Goal: Information Seeking & Learning: Check status

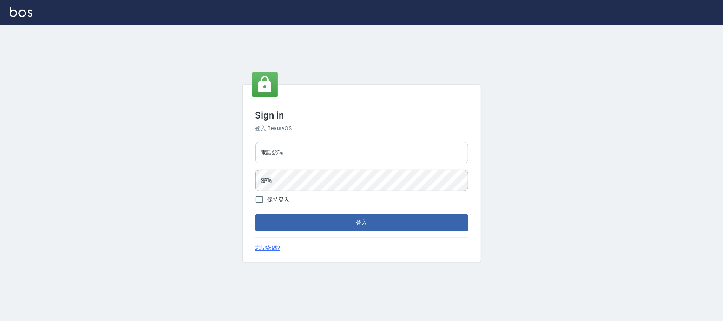
click at [335, 150] on input "電話號碼" at bounding box center [361, 152] width 213 height 21
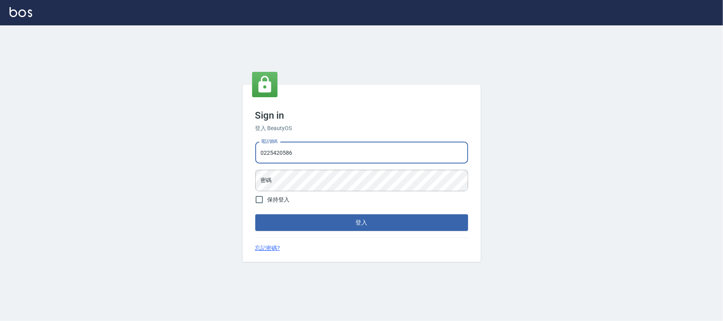
type input "0225420586"
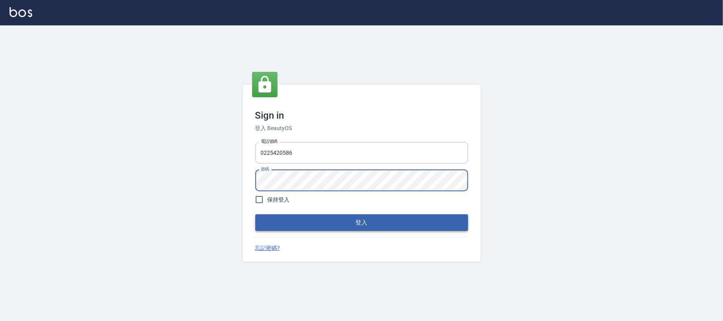
click at [346, 227] on button "登入" at bounding box center [361, 222] width 213 height 17
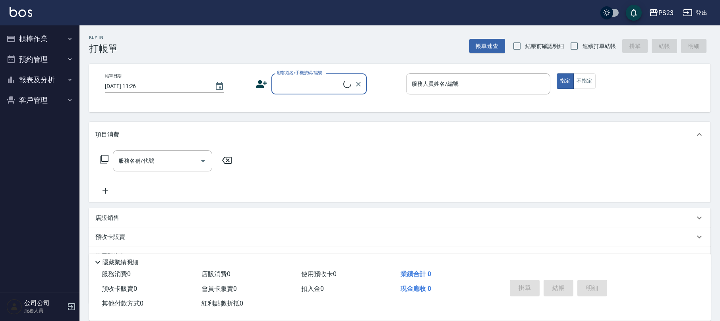
click at [39, 35] on button "櫃檯作業" at bounding box center [39, 39] width 73 height 21
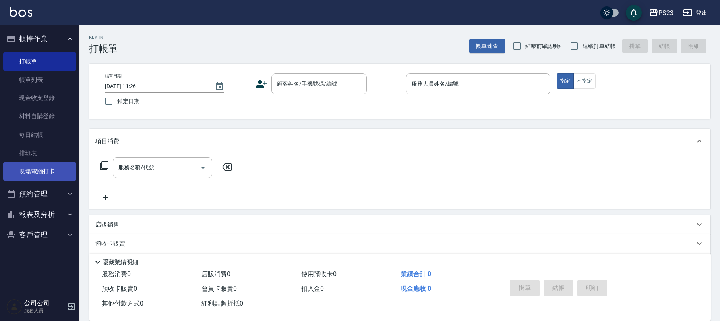
click at [44, 169] on link "現場電腦打卡" at bounding box center [39, 171] width 73 height 18
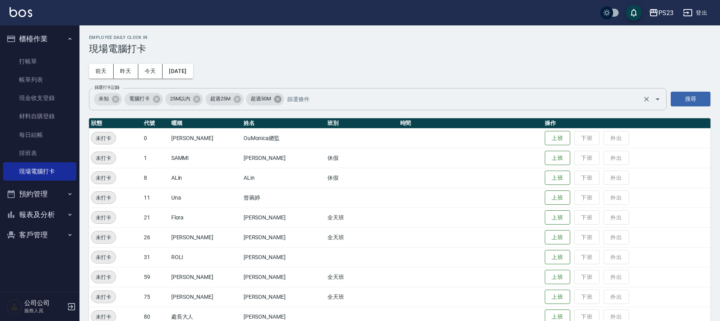
scroll to position [35, 0]
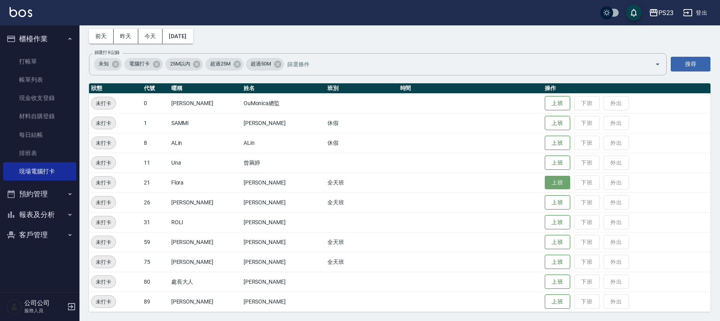
click at [550, 184] on button "上班" at bounding box center [556, 183] width 25 height 14
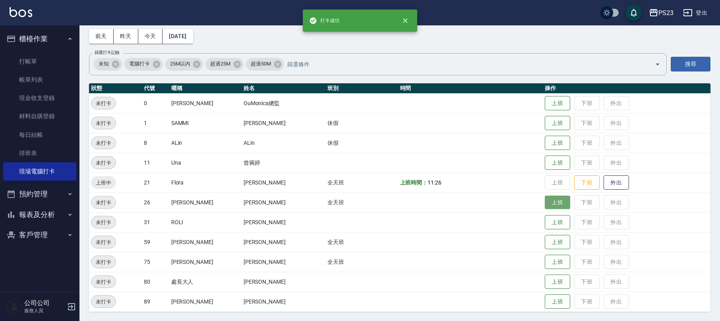
click at [547, 203] on button "上班" at bounding box center [556, 203] width 25 height 14
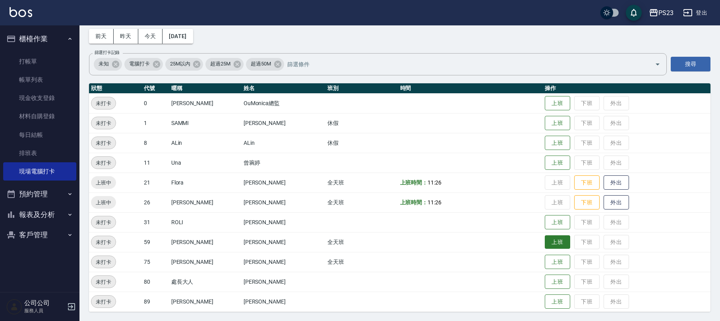
click at [548, 237] on button "上班" at bounding box center [556, 242] width 25 height 14
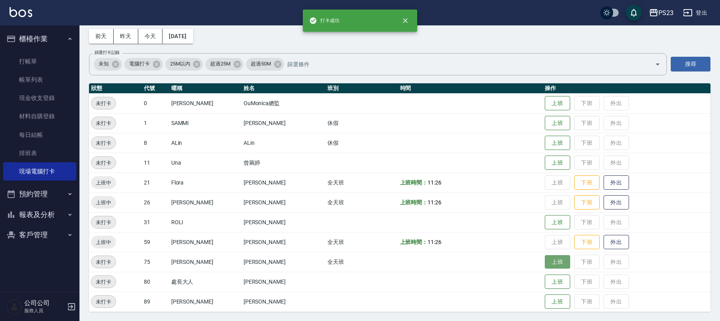
click at [545, 261] on button "上班" at bounding box center [556, 262] width 25 height 14
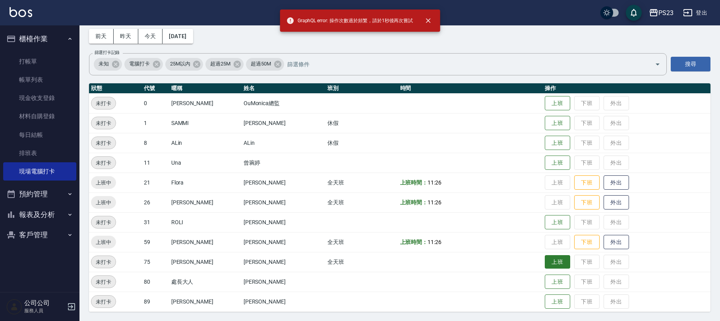
click at [545, 261] on button "上班" at bounding box center [556, 262] width 25 height 14
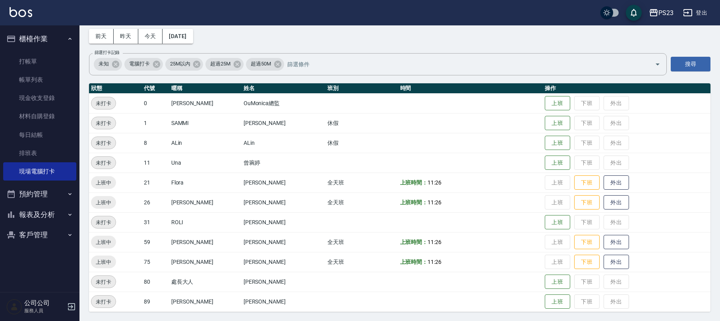
click at [59, 210] on button "報表及分析" at bounding box center [39, 215] width 73 height 21
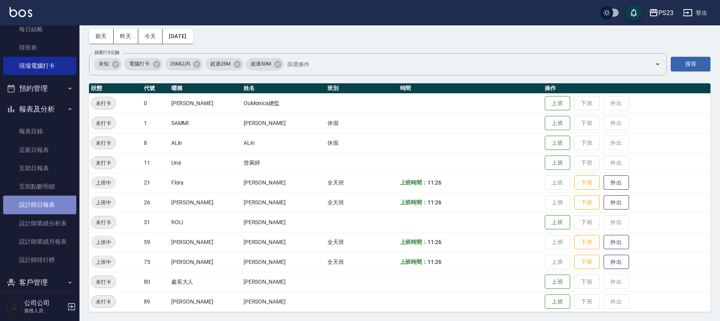
click at [48, 210] on link "設計師日報表" at bounding box center [39, 205] width 73 height 18
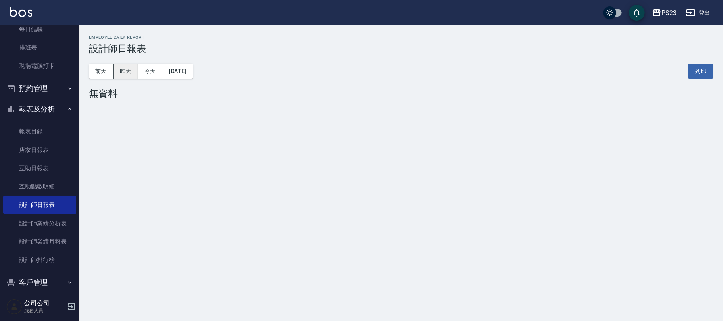
click at [135, 71] on button "昨天" at bounding box center [126, 71] width 25 height 15
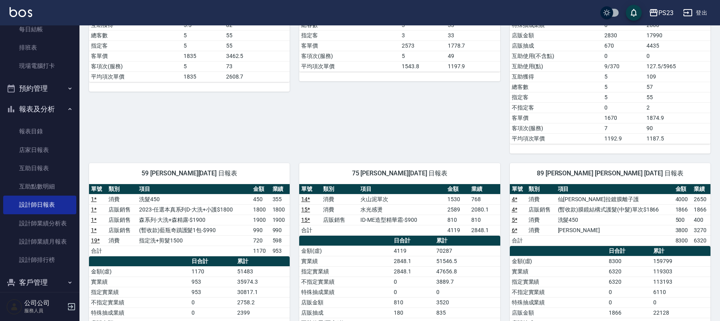
scroll to position [370, 0]
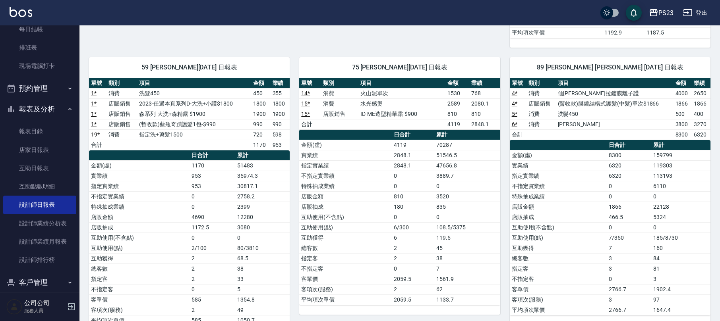
drag, startPoint x: 452, startPoint y: 225, endPoint x: 424, endPoint y: 216, distance: 29.0
click at [422, 212] on td "180" at bounding box center [413, 207] width 42 height 10
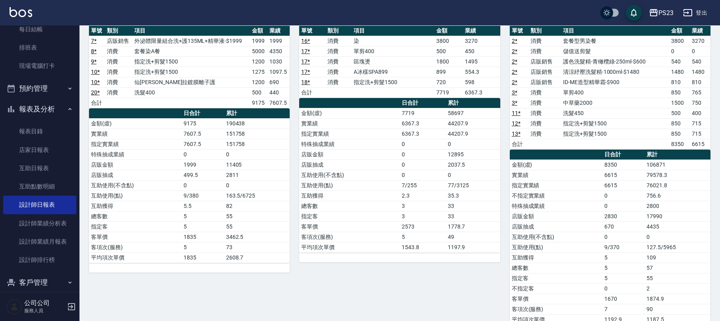
scroll to position [0, 0]
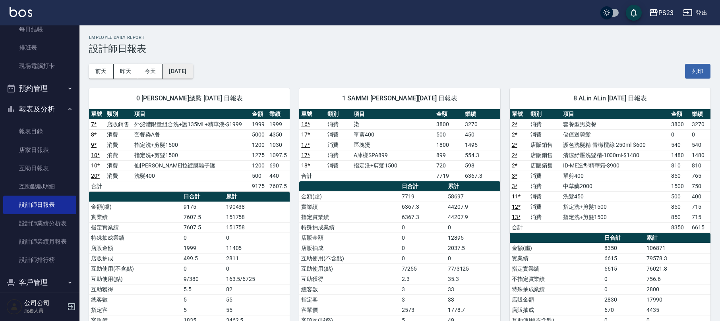
click at [174, 67] on button "[DATE]" at bounding box center [177, 71] width 30 height 15
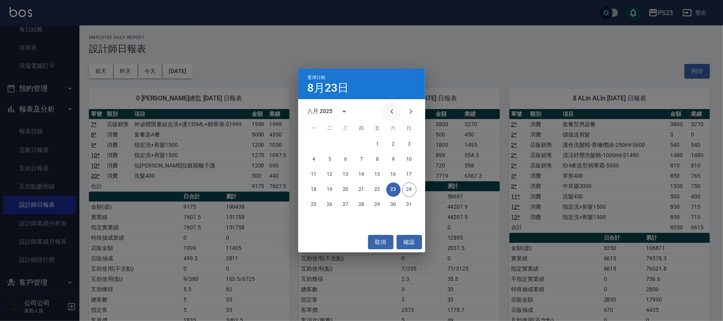
click at [394, 114] on icon "Previous month" at bounding box center [392, 112] width 10 height 10
click at [410, 107] on icon "Next month" at bounding box center [411, 112] width 10 height 10
click at [381, 106] on div "八月 2025" at bounding box center [361, 112] width 127 height 12
click at [390, 109] on icon "Previous month" at bounding box center [392, 112] width 10 height 10
click at [413, 193] on button "27" at bounding box center [409, 190] width 14 height 14
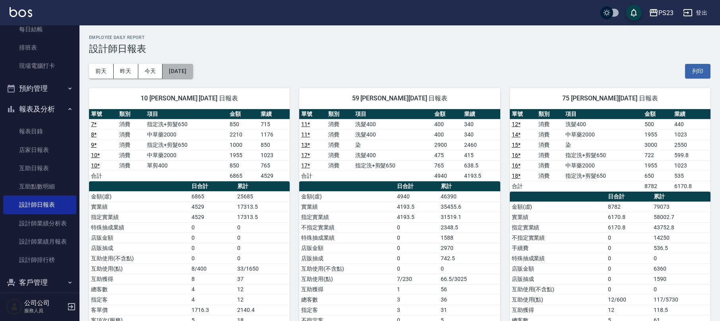
click at [186, 72] on button "[DATE]" at bounding box center [177, 71] width 30 height 15
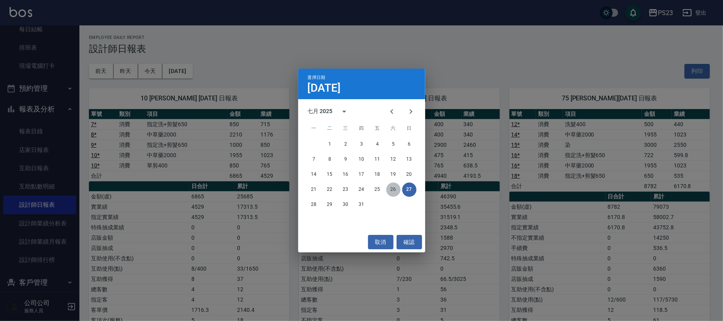
click at [394, 191] on button "26" at bounding box center [393, 190] width 14 height 14
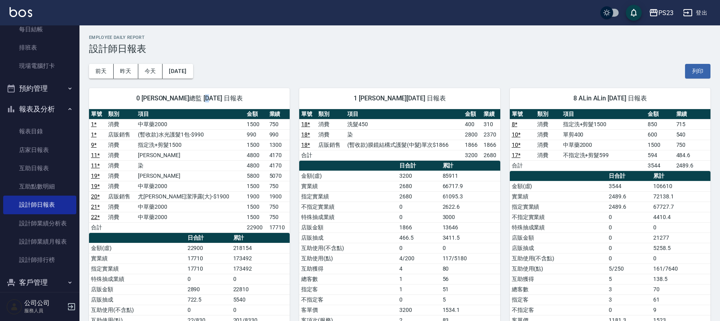
click at [197, 79] on div "0 [PERSON_NAME]總監 [DATE] 日報表 單號 類別 項目 金額 業績 1 * 消費 中草藥2000 1500 750 1 * 店販銷售 (暫…" at bounding box center [184, 238] width 210 height 319
click at [193, 74] on button "[DATE]" at bounding box center [177, 71] width 30 height 15
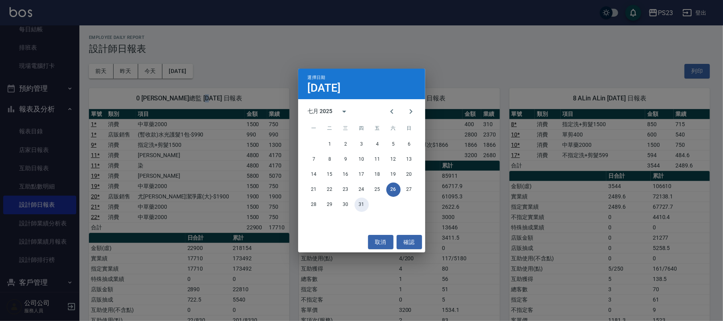
click at [359, 201] on button "31" at bounding box center [362, 205] width 14 height 14
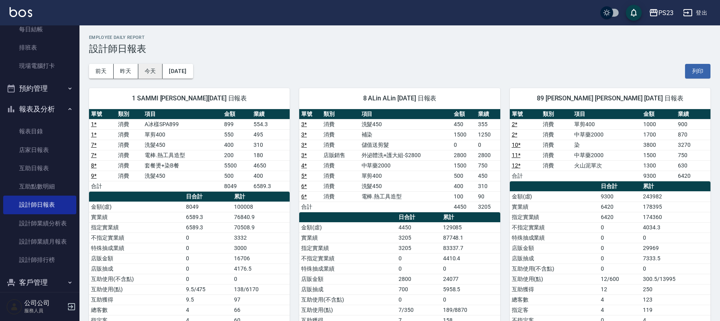
click at [156, 74] on button "今天" at bounding box center [150, 71] width 25 height 15
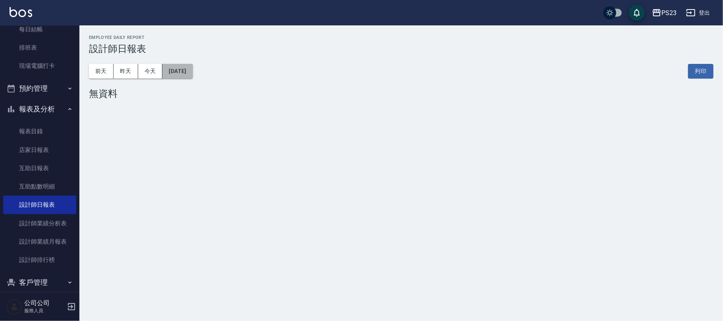
click at [193, 77] on button "[DATE]" at bounding box center [177, 71] width 30 height 15
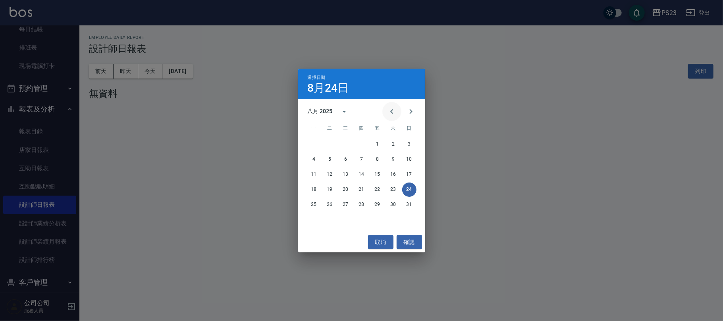
click at [388, 108] on icon "Previous month" at bounding box center [392, 112] width 10 height 10
click at [347, 202] on button "30" at bounding box center [346, 205] width 14 height 14
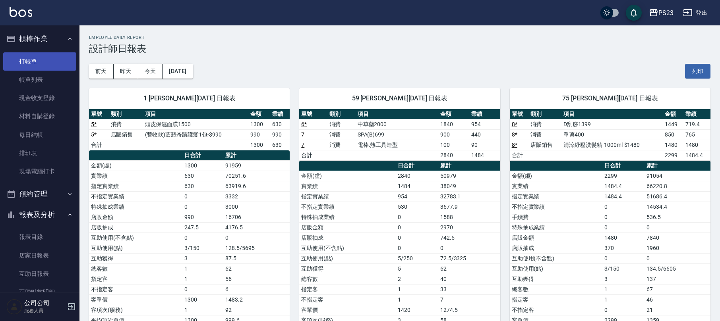
click at [40, 59] on link "打帳單" at bounding box center [39, 61] width 73 height 18
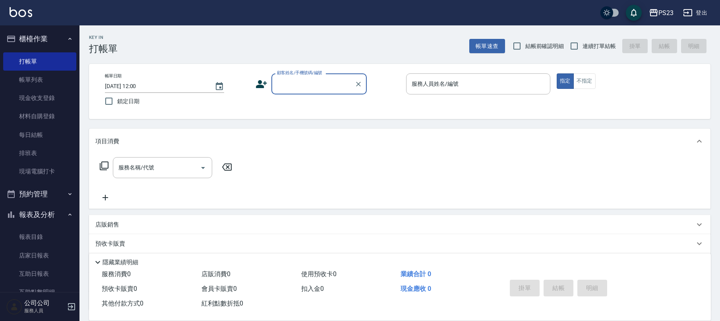
click at [45, 34] on button "櫃檯作業" at bounding box center [39, 39] width 73 height 21
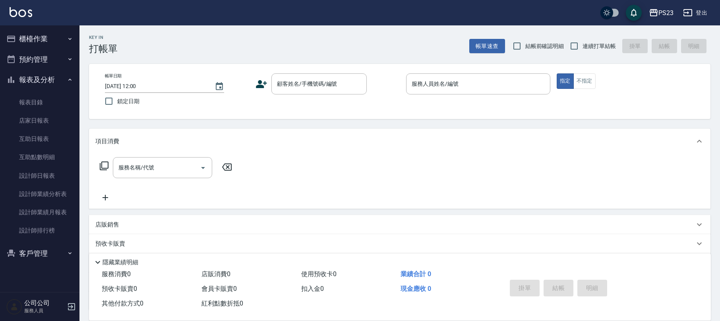
click at [38, 78] on button "報表及分析" at bounding box center [39, 79] width 73 height 21
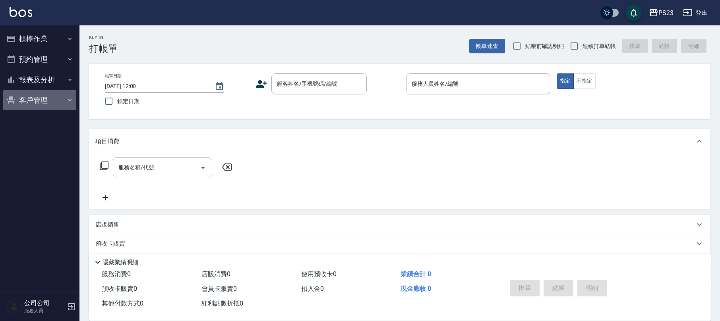
click at [35, 105] on button "客戶管理" at bounding box center [39, 100] width 73 height 21
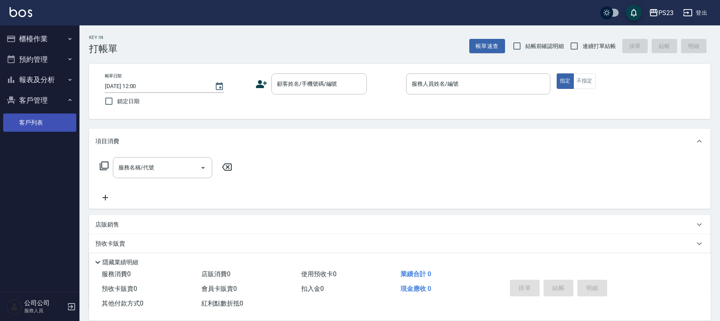
click at [33, 123] on link "客戶列表" at bounding box center [39, 123] width 73 height 18
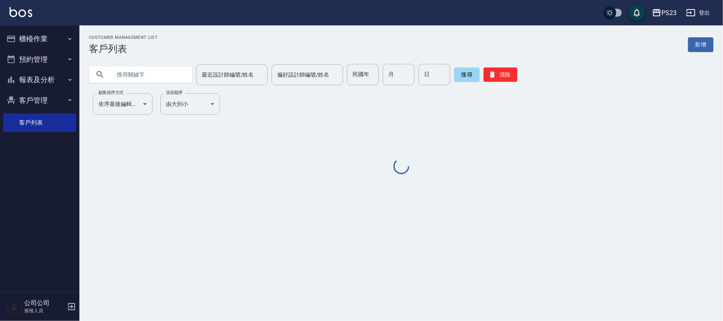
click at [146, 80] on input "text" at bounding box center [148, 74] width 75 height 21
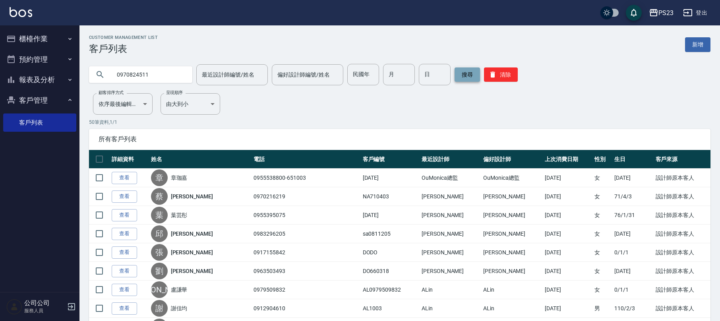
type input "0970824511"
click at [473, 75] on button "搜尋" at bounding box center [466, 75] width 25 height 14
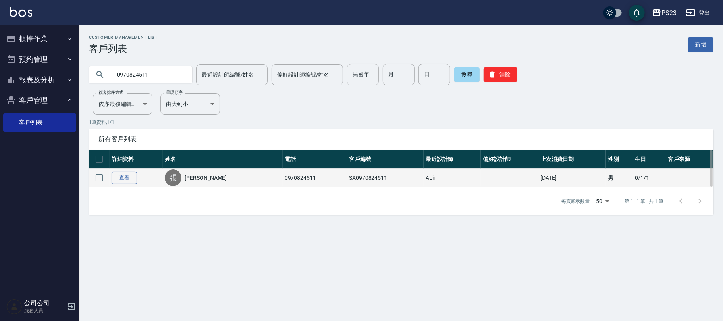
click at [129, 179] on link "查看" at bounding box center [124, 178] width 25 height 12
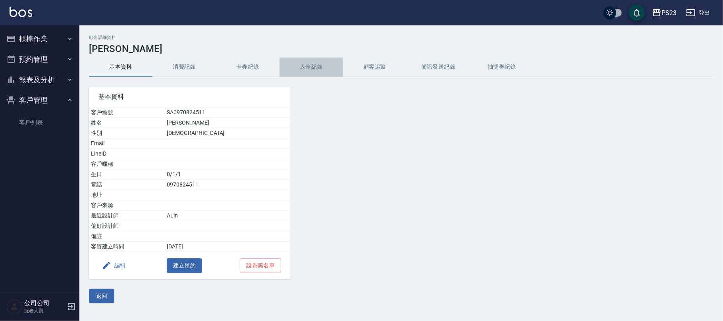
click at [318, 69] on button "入金紀錄" at bounding box center [312, 67] width 64 height 19
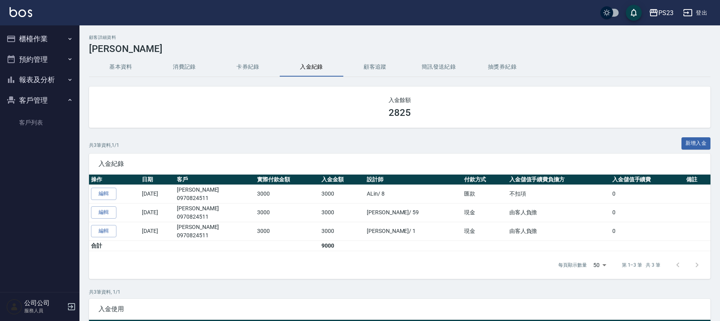
click at [183, 61] on button "消費記錄" at bounding box center [184, 67] width 64 height 19
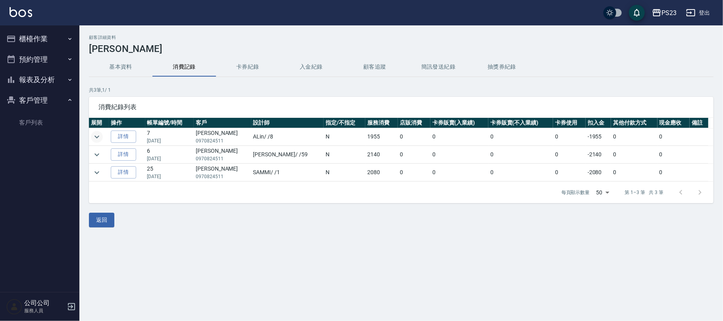
click at [94, 138] on icon "expand row" at bounding box center [97, 137] width 10 height 10
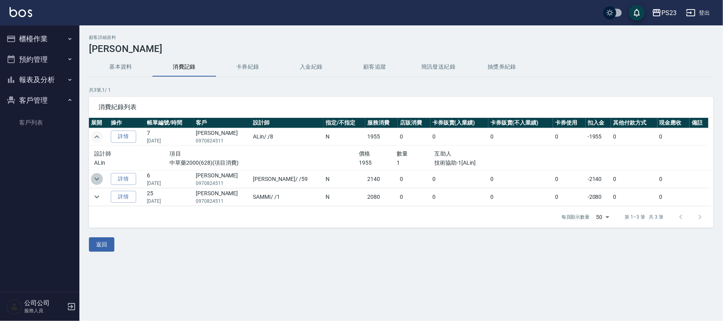
click at [98, 183] on icon "expand row" at bounding box center [97, 179] width 10 height 10
